Goal: Communication & Community: Answer question/provide support

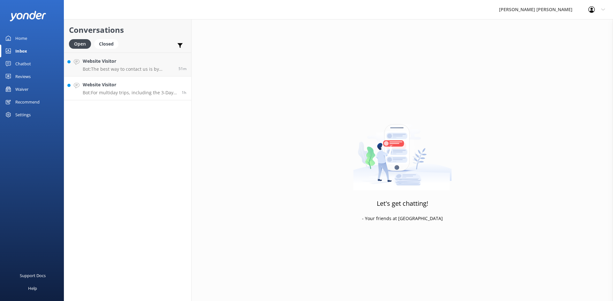
click at [135, 87] on h4 "Website Visitor" at bounding box center [130, 84] width 94 height 7
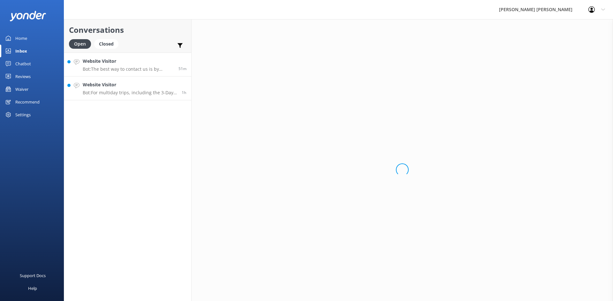
click at [133, 66] on div "Website Visitor Bot: The best way to contact us is by phone on [PHONE_NUMBER]. …" at bounding box center [128, 65] width 91 height 14
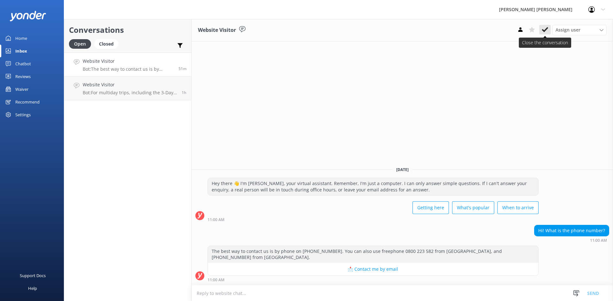
click at [547, 30] on icon at bounding box center [544, 29] width 6 height 6
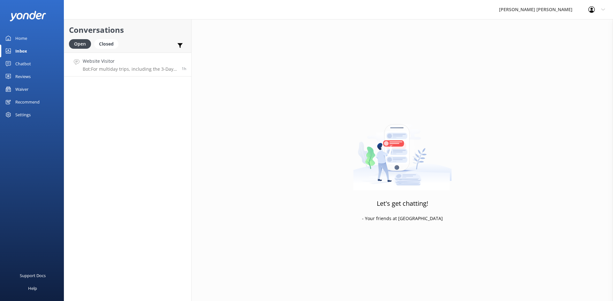
click at [133, 72] on link "Website Visitor Bot: For multiday trips, including the 3-Day Guided Walk, you c…" at bounding box center [127, 65] width 127 height 24
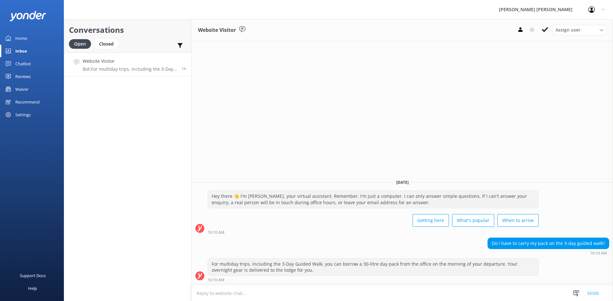
click at [377, 291] on textarea at bounding box center [401, 294] width 421 height 16
click at [327, 290] on textarea at bounding box center [401, 294] width 421 height 16
paste textarea "Complimentary Lodge Luggage Bag for overnight gear to be transported by boat to…"
click at [195, 294] on textarea "Complimentary Lodge Luggage Bag for overnight gear to be transported by boat to…" at bounding box center [401, 294] width 421 height 16
click at [424, 292] on textarea "We supply a Complimentary Lodge Luggage Bag for overnight gear to be transporte…" at bounding box center [401, 294] width 421 height 16
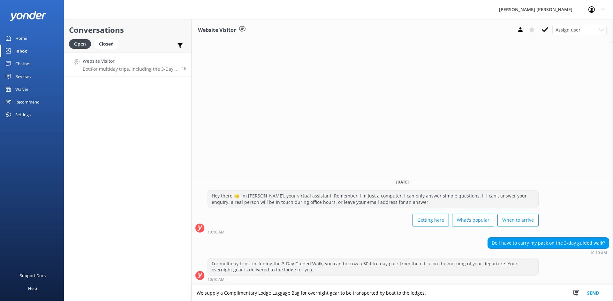
paste textarea "so you only carry a small day pack."
click at [424, 293] on textarea "We supply a Complimentary Lodge Luggage Bag for overnight gear to be transporte…" at bounding box center [401, 294] width 421 height 16
type textarea "We supply a Complimentary Lodge Luggage Bag for overnight gear to be transporte…"
click at [590, 293] on button "Send" at bounding box center [593, 294] width 24 height 16
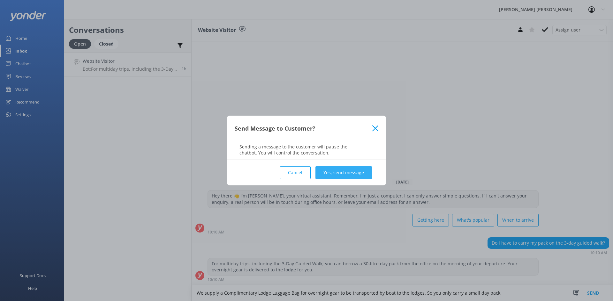
click at [357, 175] on button "Yes, send message" at bounding box center [343, 173] width 56 height 13
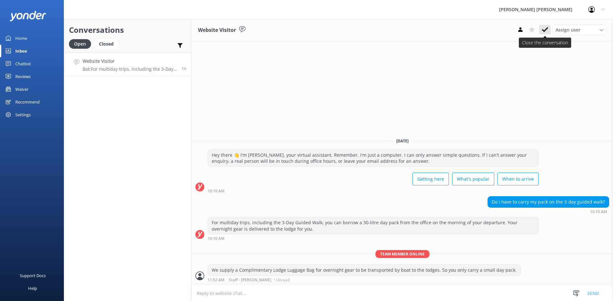
click at [546, 28] on icon at bounding box center [544, 29] width 6 height 6
